Goal: Check status: Check status

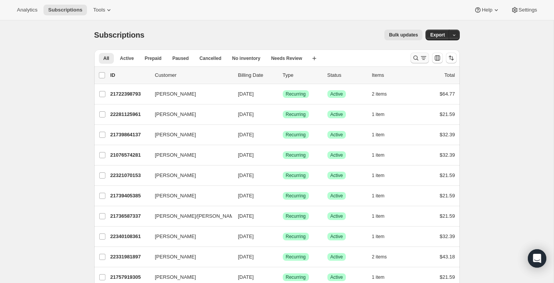
click at [413, 59] on icon "Search and filter results" at bounding box center [415, 58] width 5 height 5
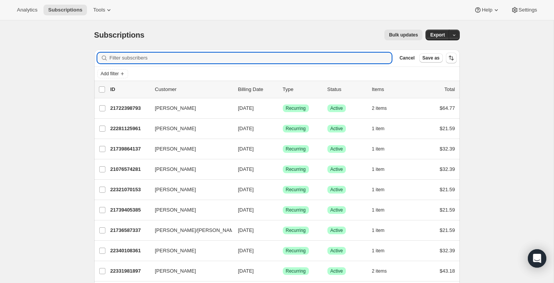
paste input "[EMAIL_ADDRESS][DOMAIN_NAME]"
type input "[EMAIL_ADDRESS][DOMAIN_NAME]"
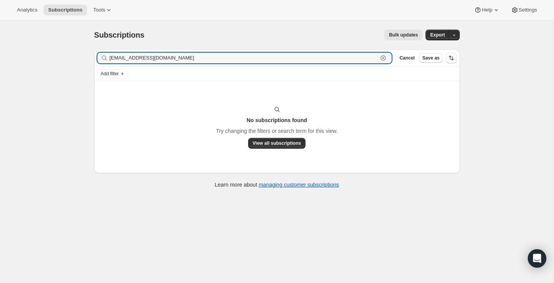
drag, startPoint x: 198, startPoint y: 58, endPoint x: 105, endPoint y: 58, distance: 93.1
click at [105, 58] on div "[EMAIL_ADDRESS][DOMAIN_NAME] Clear" at bounding box center [244, 58] width 295 height 11
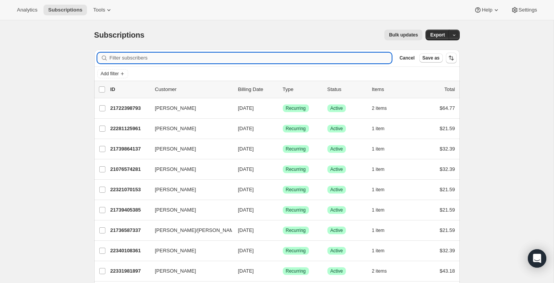
click at [130, 59] on input "Filter subscribers" at bounding box center [251, 58] width 282 height 11
paste input "[PERSON_NAME]"
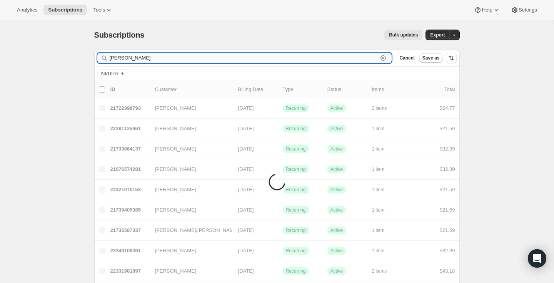
type input "[PERSON_NAME]"
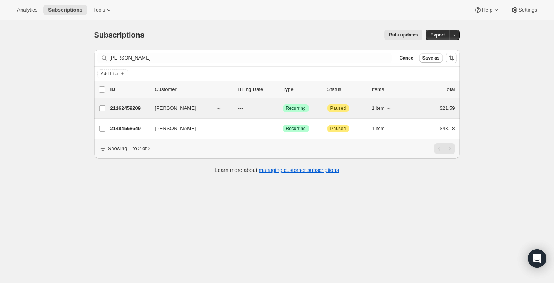
click at [258, 113] on div "21162459209 [PERSON_NAME] --- Success Recurring Attention Paused 1 item $21.59" at bounding box center [282, 108] width 345 height 11
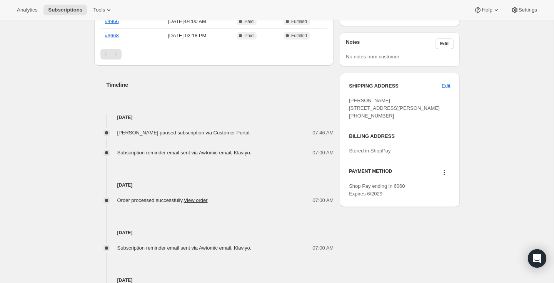
scroll to position [240, 0]
